Goal: Navigation & Orientation: Find specific page/section

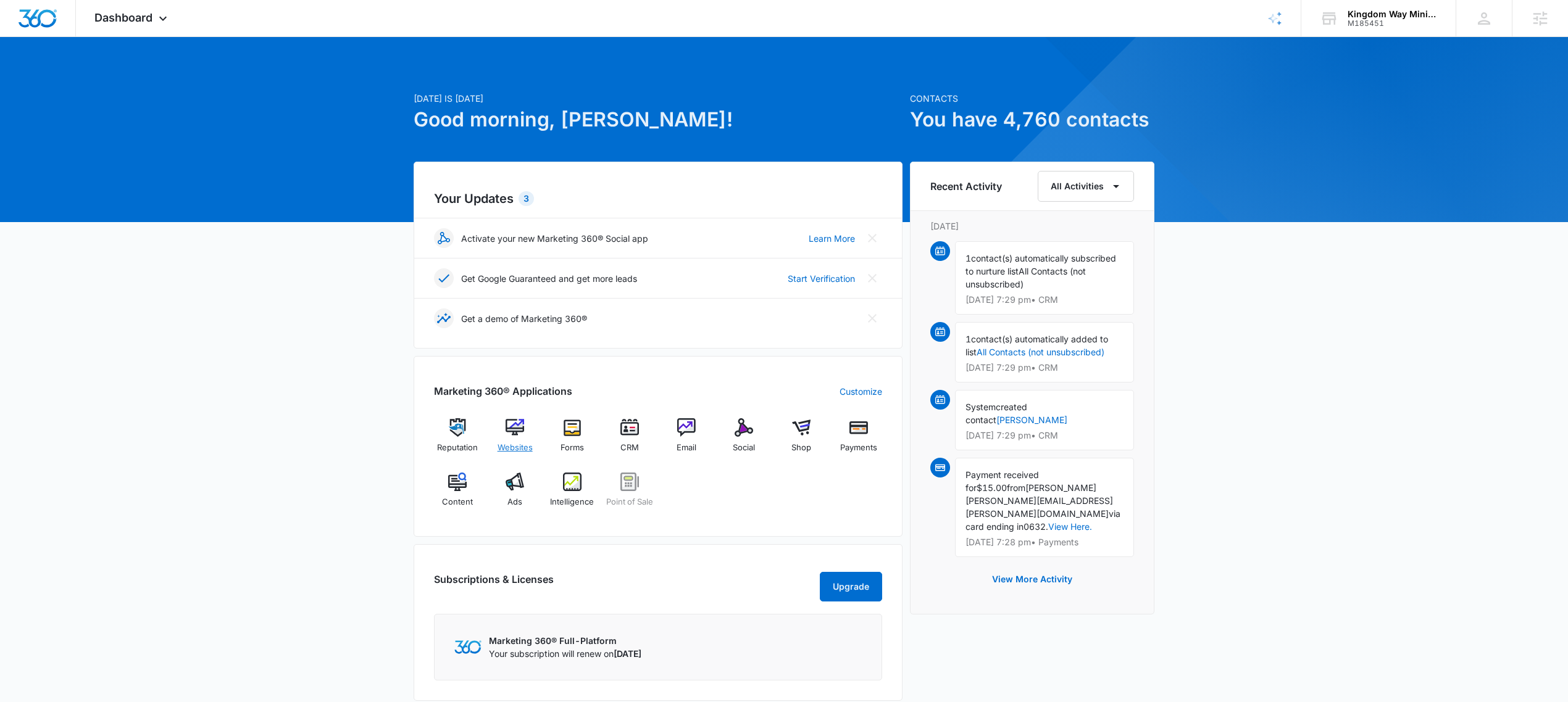
click at [523, 433] on img at bounding box center [514, 428] width 19 height 19
